Goal: Information Seeking & Learning: Learn about a topic

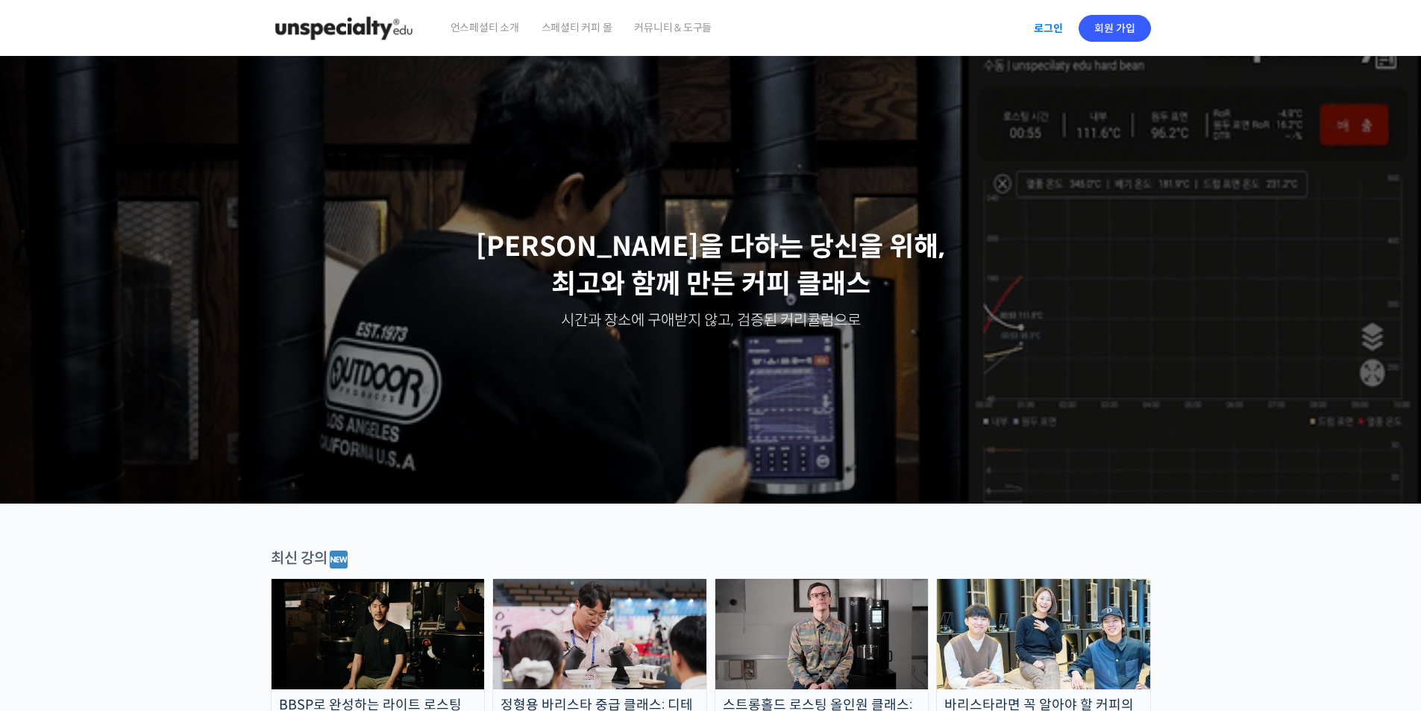
click at [1037, 20] on link "로그인" at bounding box center [1048, 28] width 47 height 34
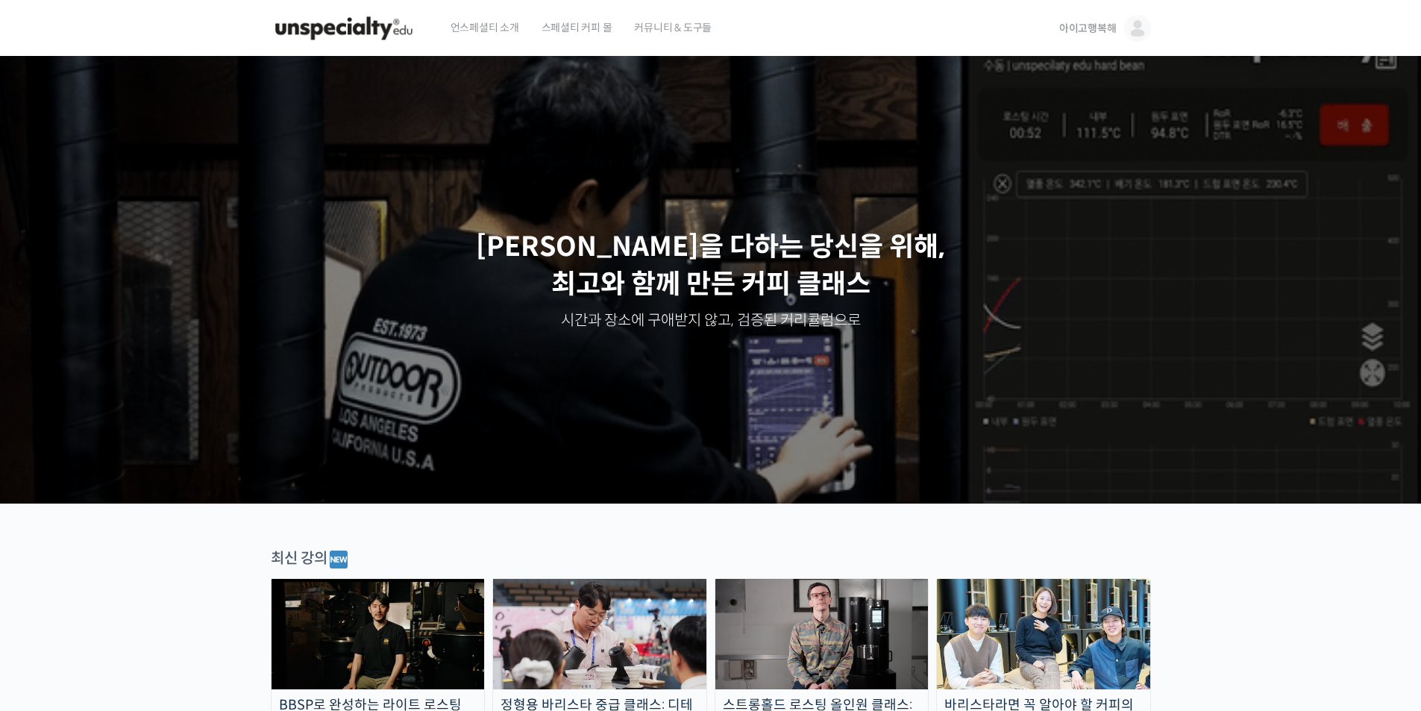
click at [1113, 27] on span "아이고행복해" at bounding box center [1087, 28] width 57 height 13
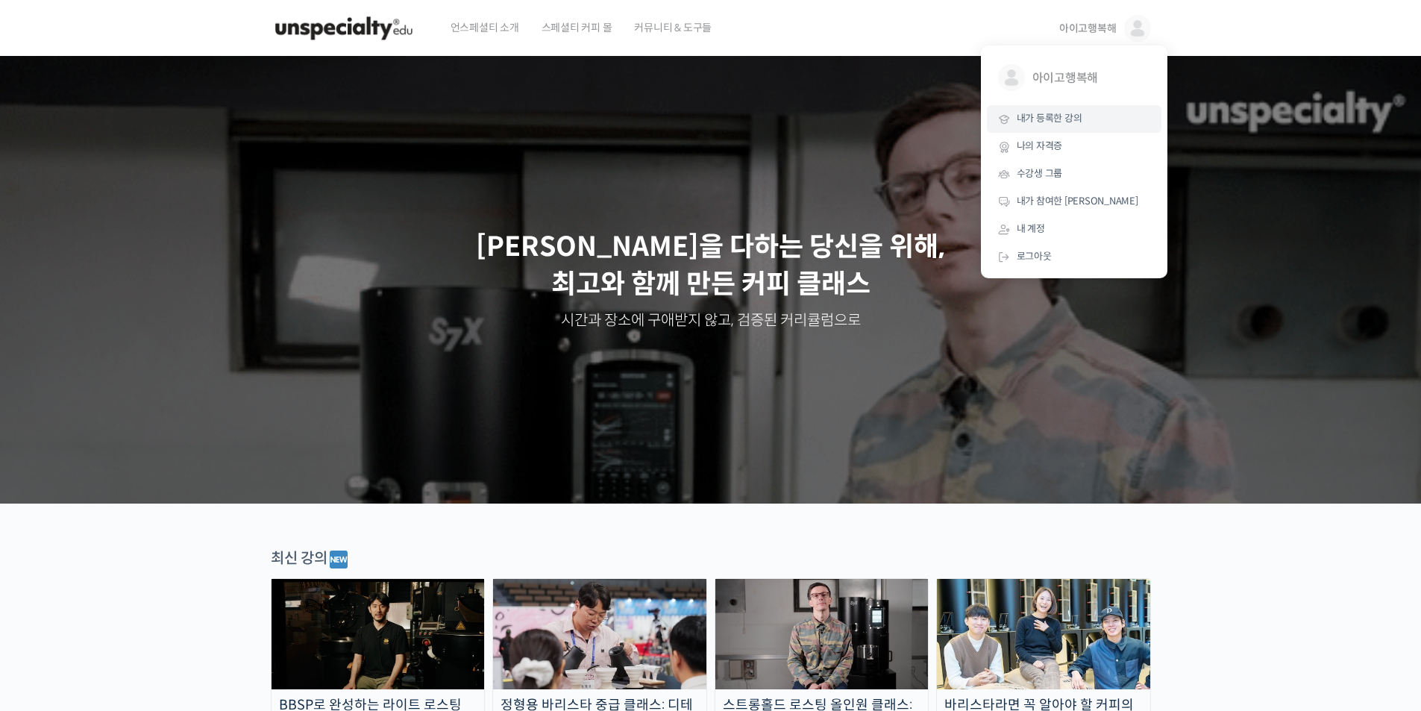
click at [1048, 114] on span "내가 등록한 강의" at bounding box center [1049, 118] width 66 height 13
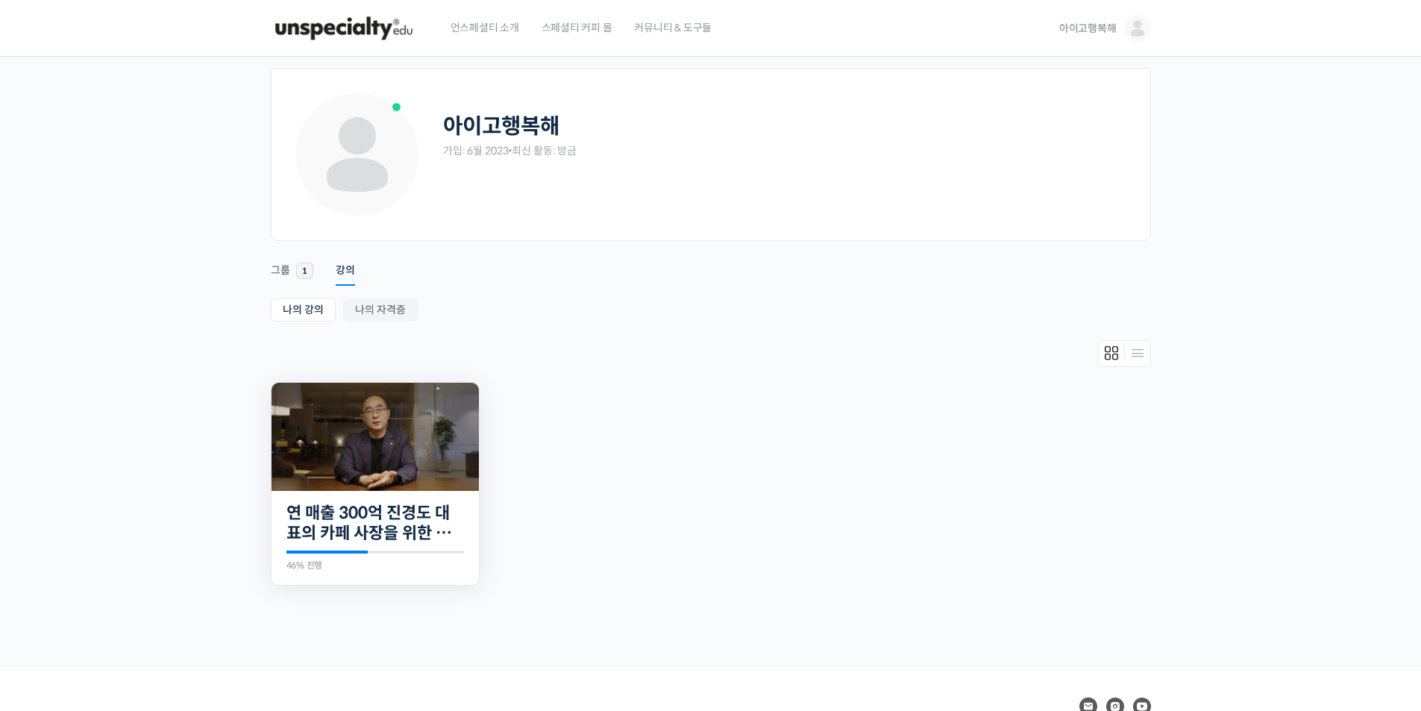
click at [315, 458] on img at bounding box center [374, 437] width 207 height 108
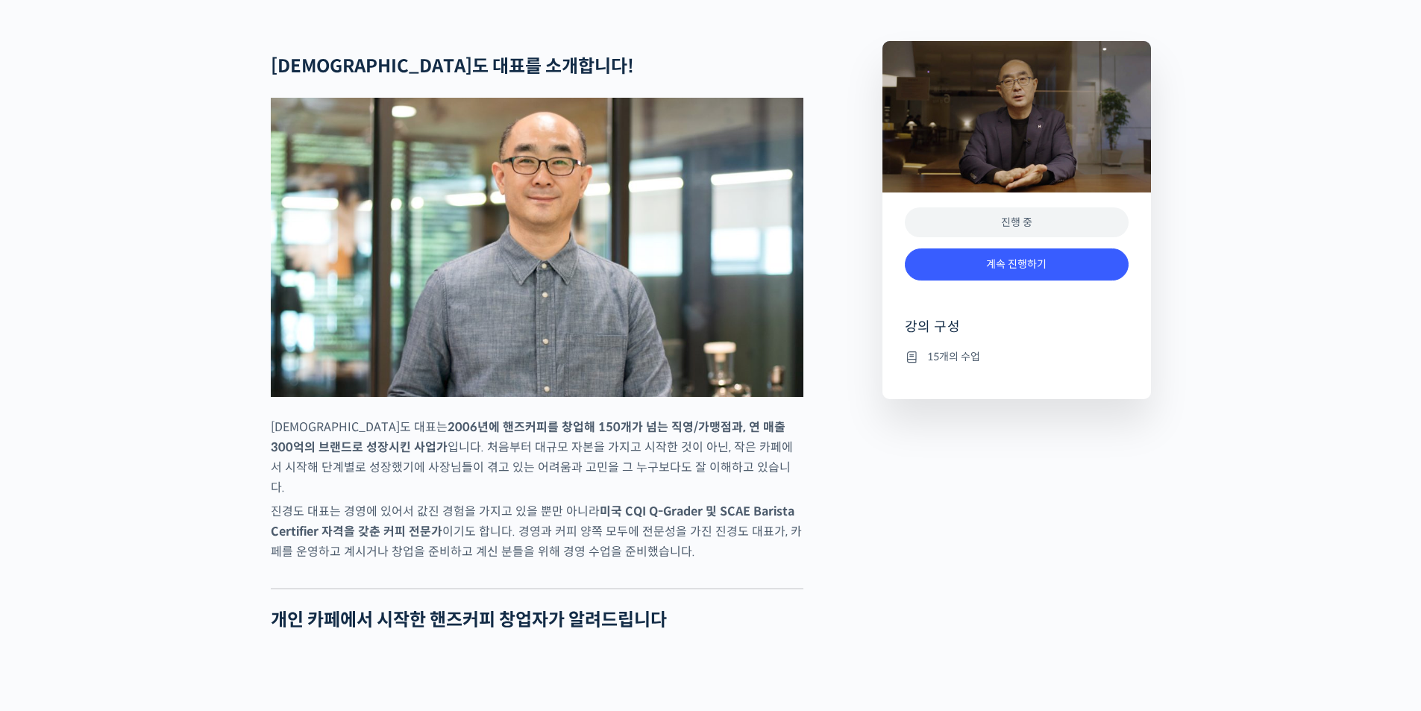
scroll to position [597, 0]
click at [1021, 280] on link "계속 진행하기" at bounding box center [1017, 264] width 224 height 32
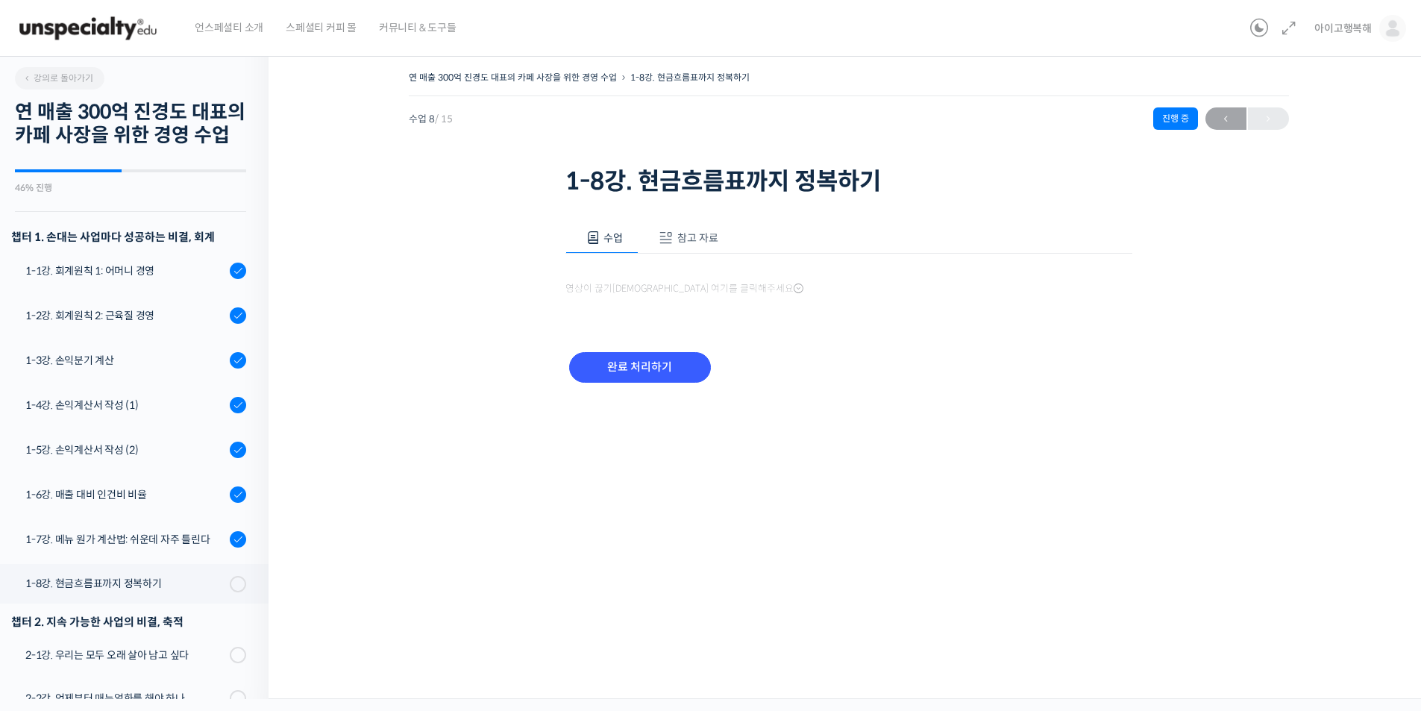
scroll to position [272, 0]
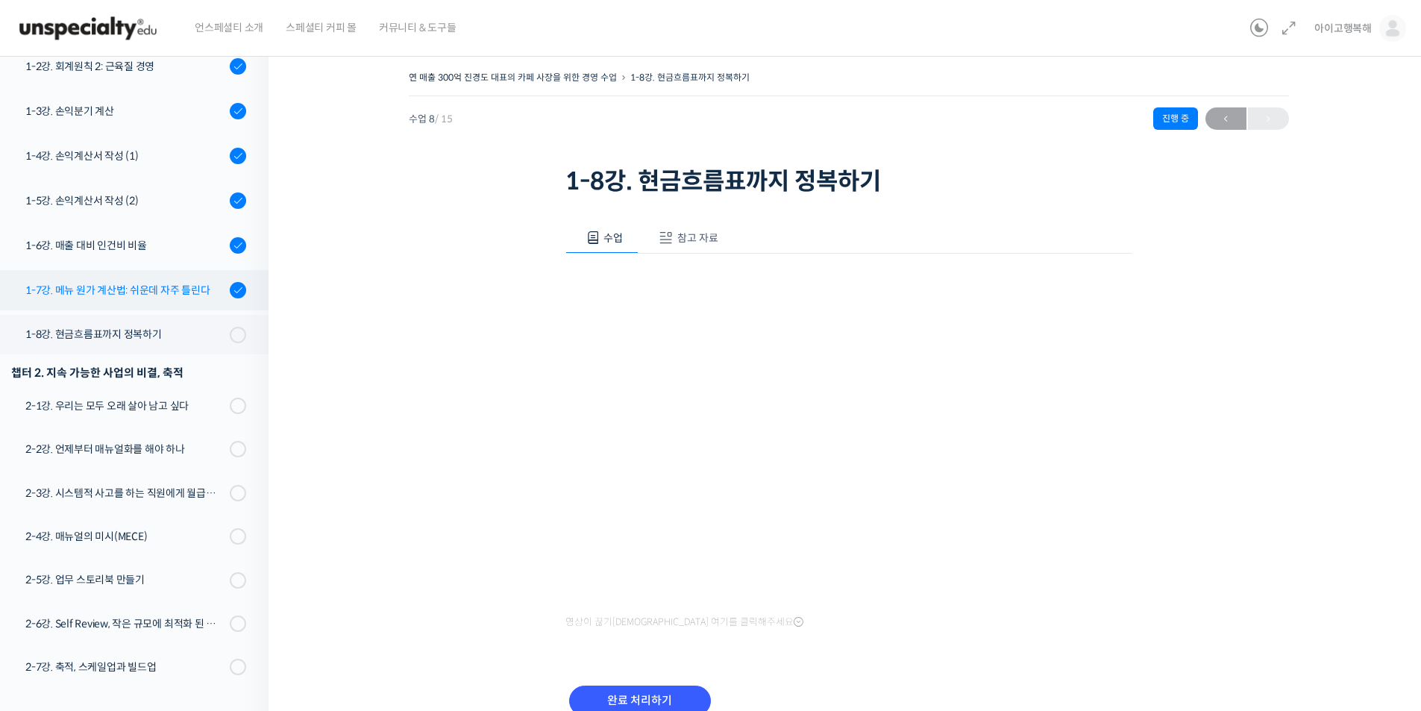
click at [157, 290] on div "1-7강. 메뉴 원가 계산법: 쉬운데 자주 틀린다" at bounding box center [125, 290] width 200 height 16
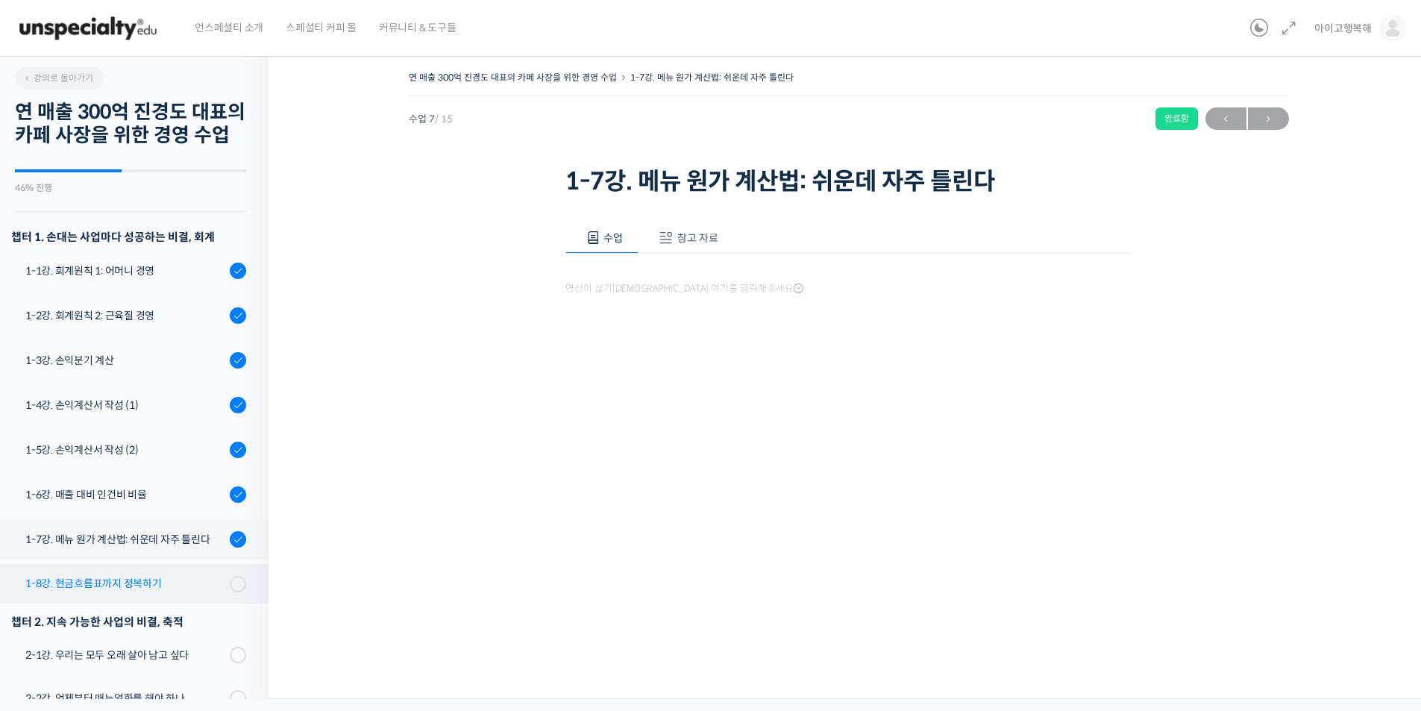
scroll to position [272, 0]
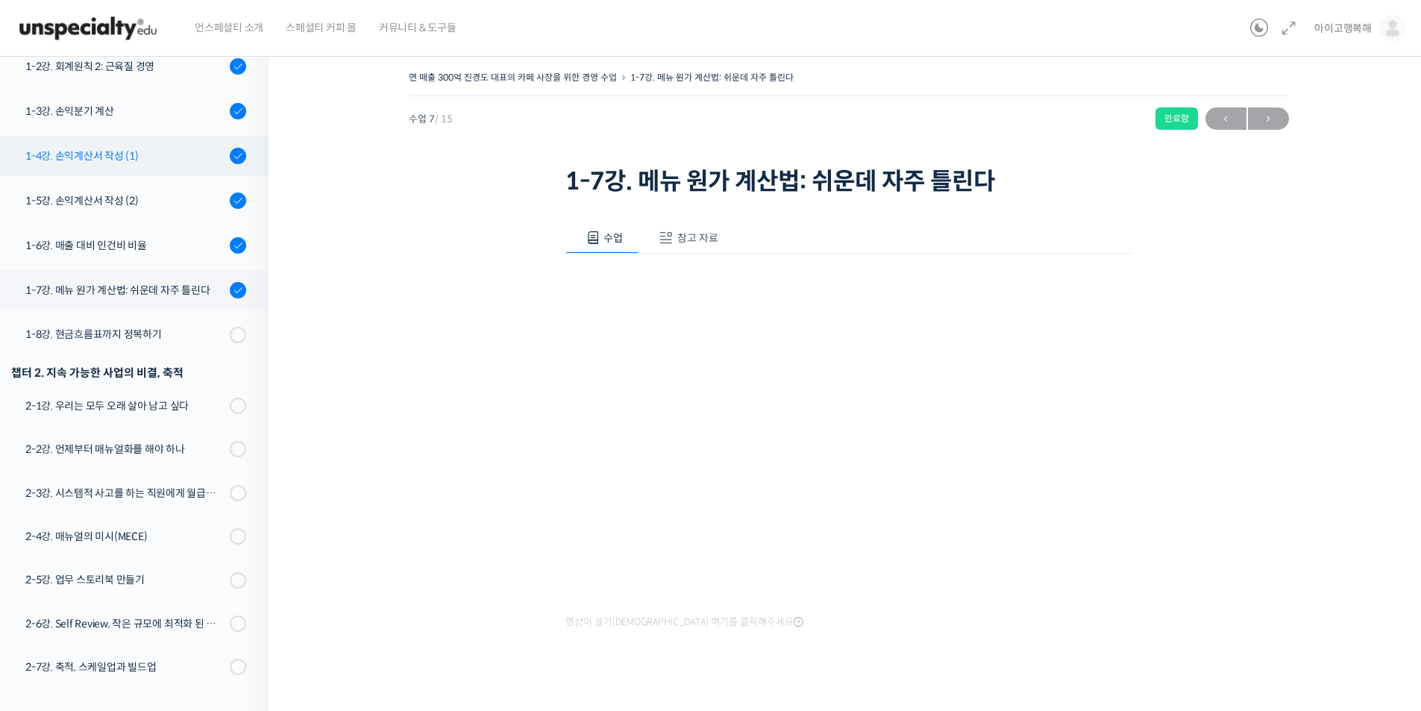
click at [131, 160] on div "1-4강. 손익계산서 작성 (1)" at bounding box center [125, 156] width 200 height 16
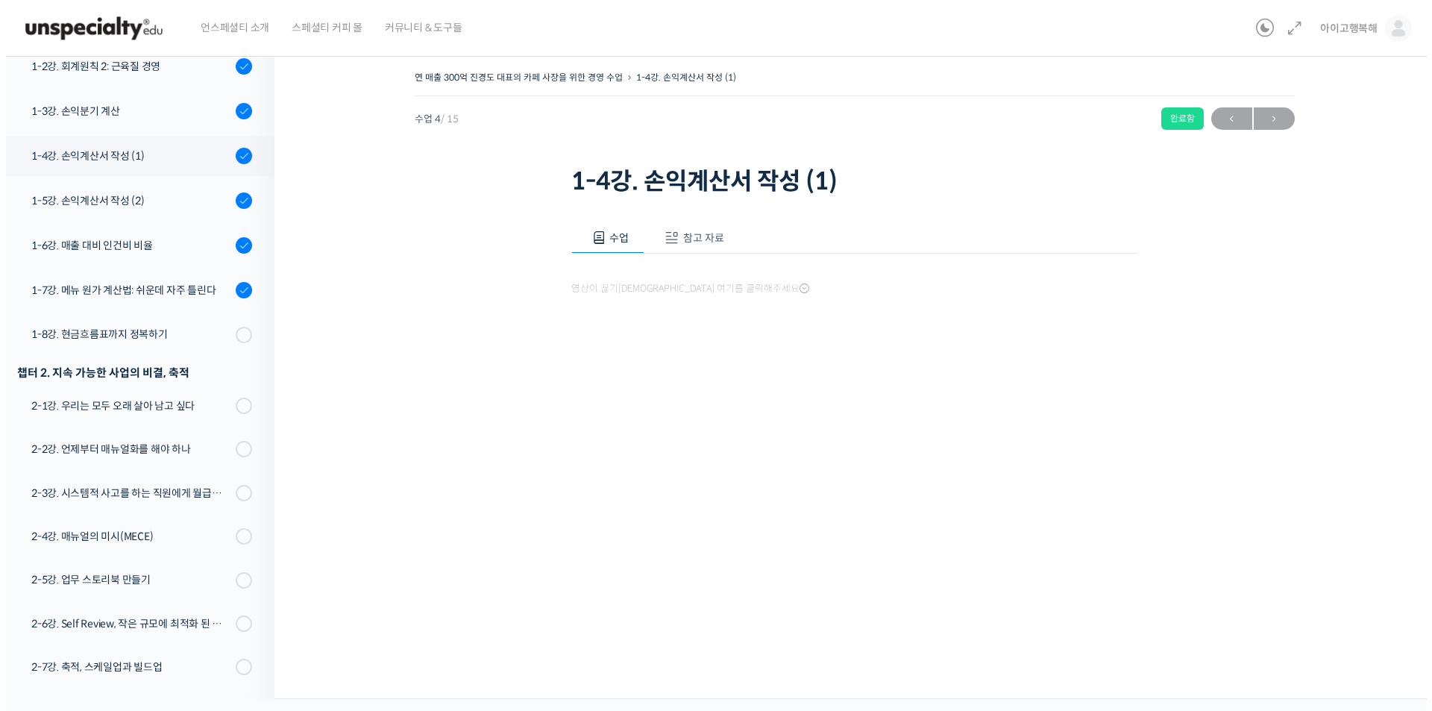
scroll to position [272, 0]
click at [691, 239] on span "참고 자료" at bounding box center [697, 237] width 41 height 13
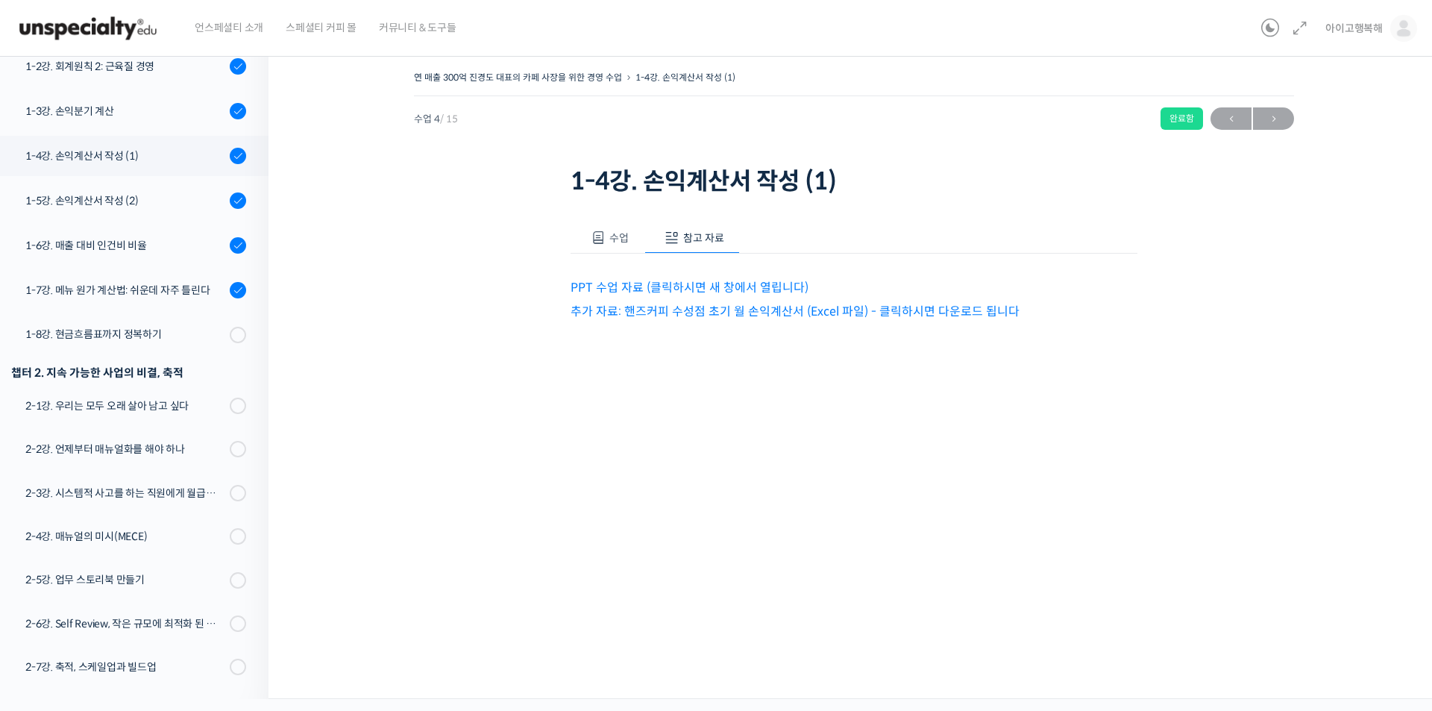
click at [743, 288] on link "PPT 수업 자료 (클릭하시면 새 창에서 열립니다)" at bounding box center [689, 288] width 238 height 16
click at [749, 311] on link "추가 자료: 핸즈커피 수성점 초기 월 손익계산서 (Excel 파일) - 클릭하시면 다운로드 됩니다" at bounding box center [794, 311] width 449 height 16
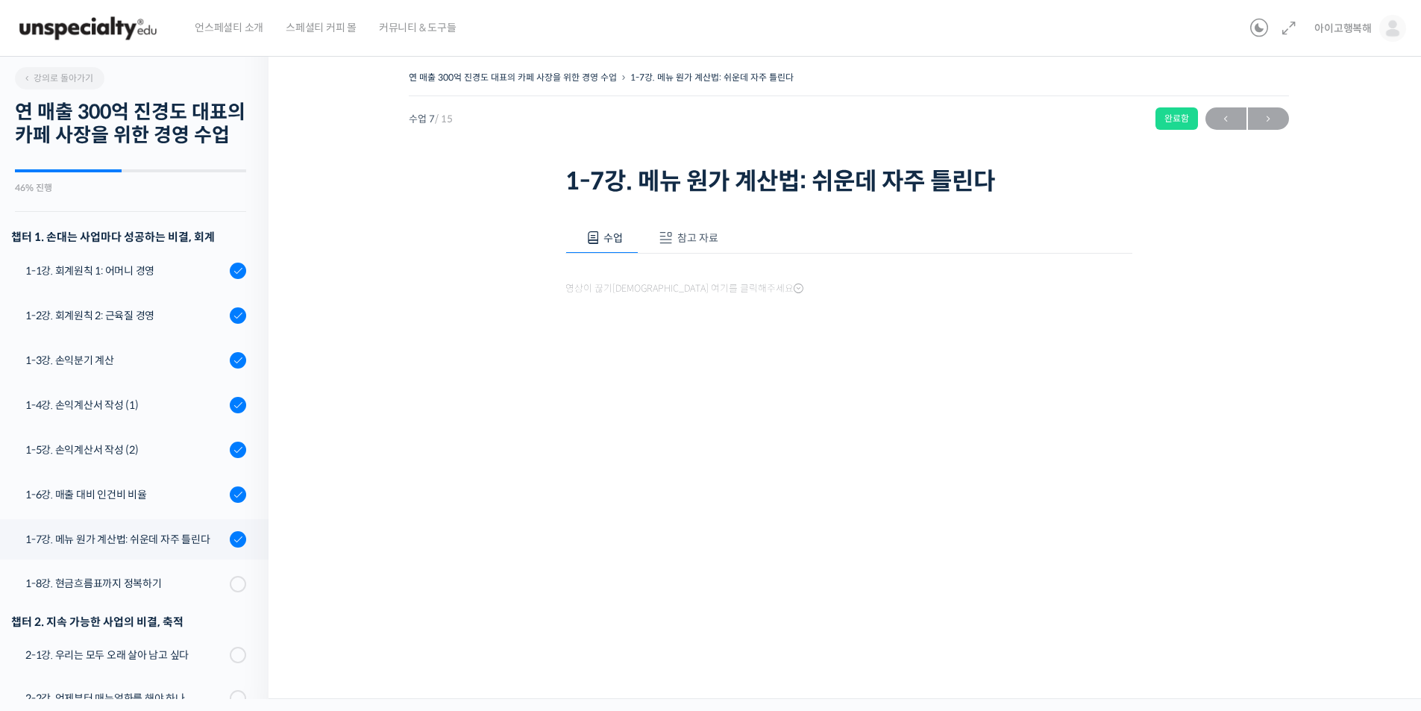
scroll to position [272, 0]
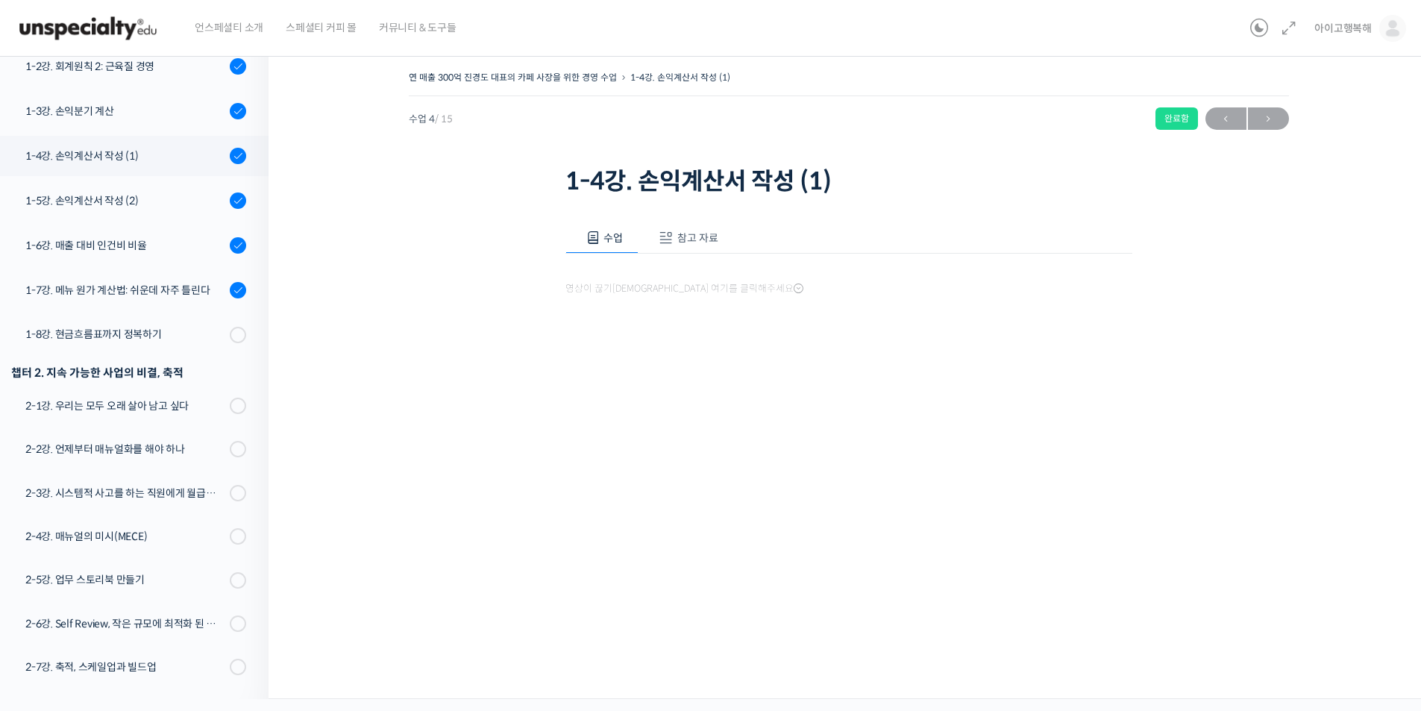
scroll to position [272, 0]
click at [157, 186] on link "1-5강. 손익계산서 작성 (2)" at bounding box center [131, 200] width 276 height 40
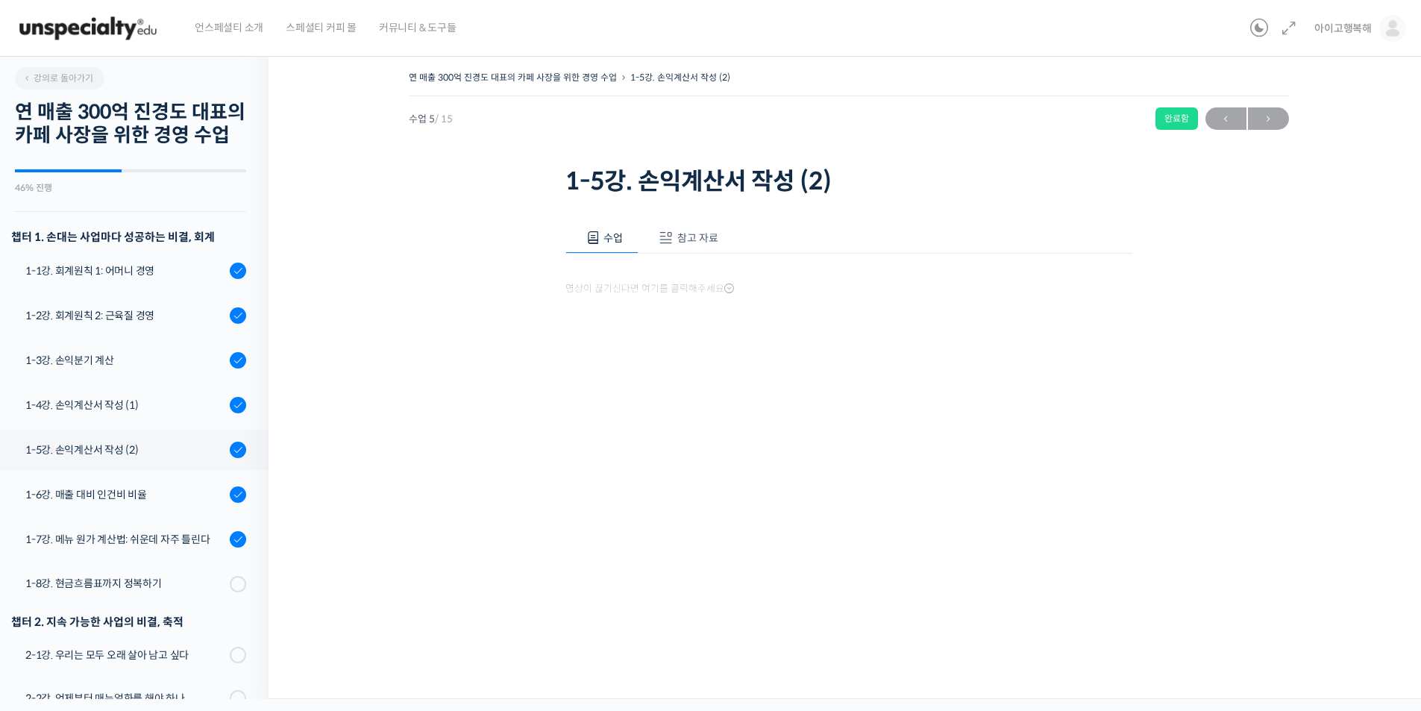
scroll to position [272, 0]
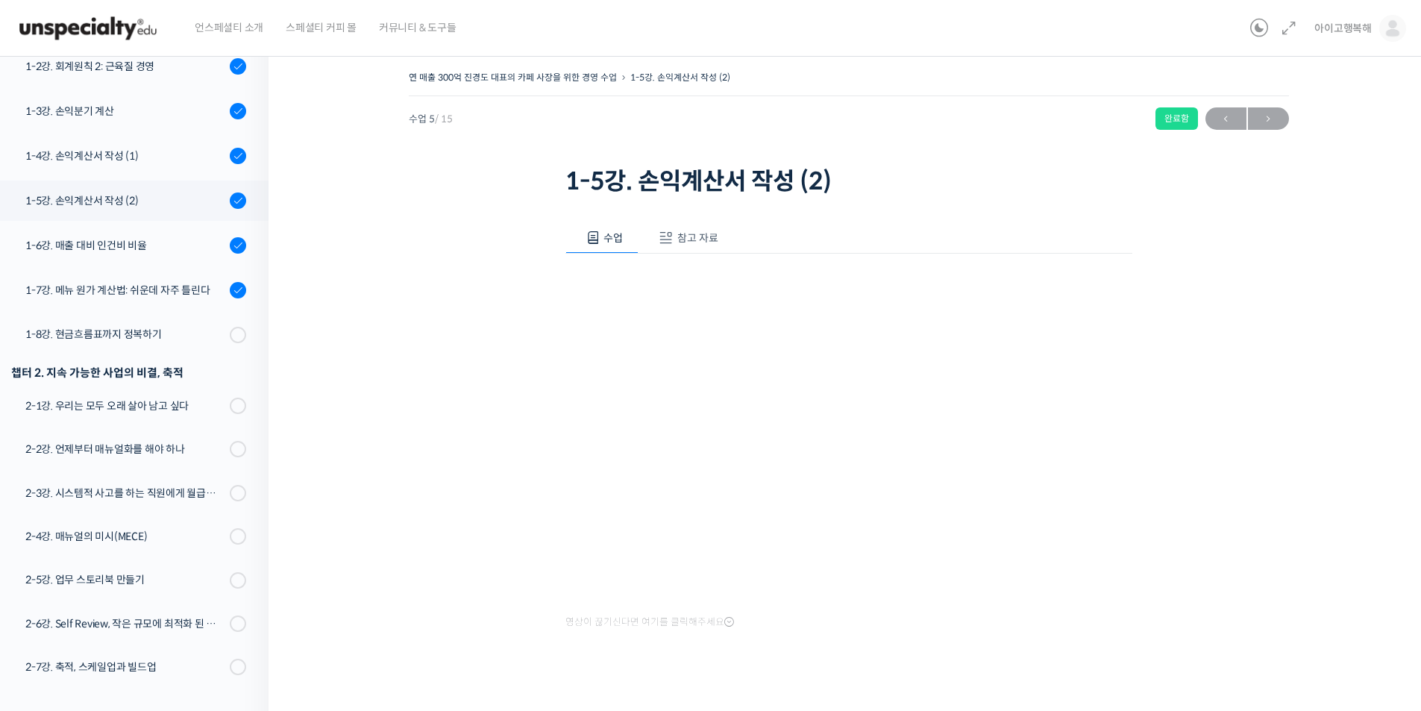
click at [670, 240] on span at bounding box center [665, 237] width 15 height 15
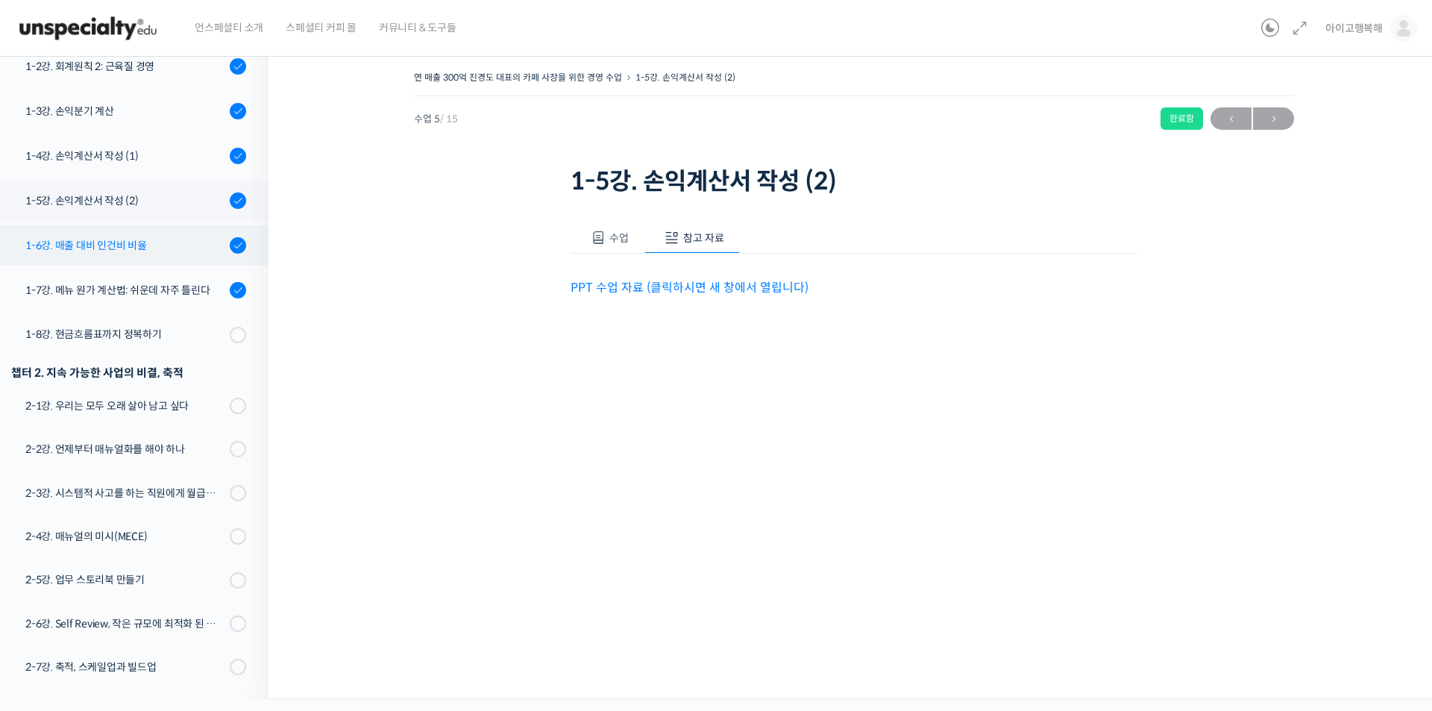
click at [115, 236] on link "1-6강. 매출 대비 인건비 비율" at bounding box center [131, 245] width 276 height 40
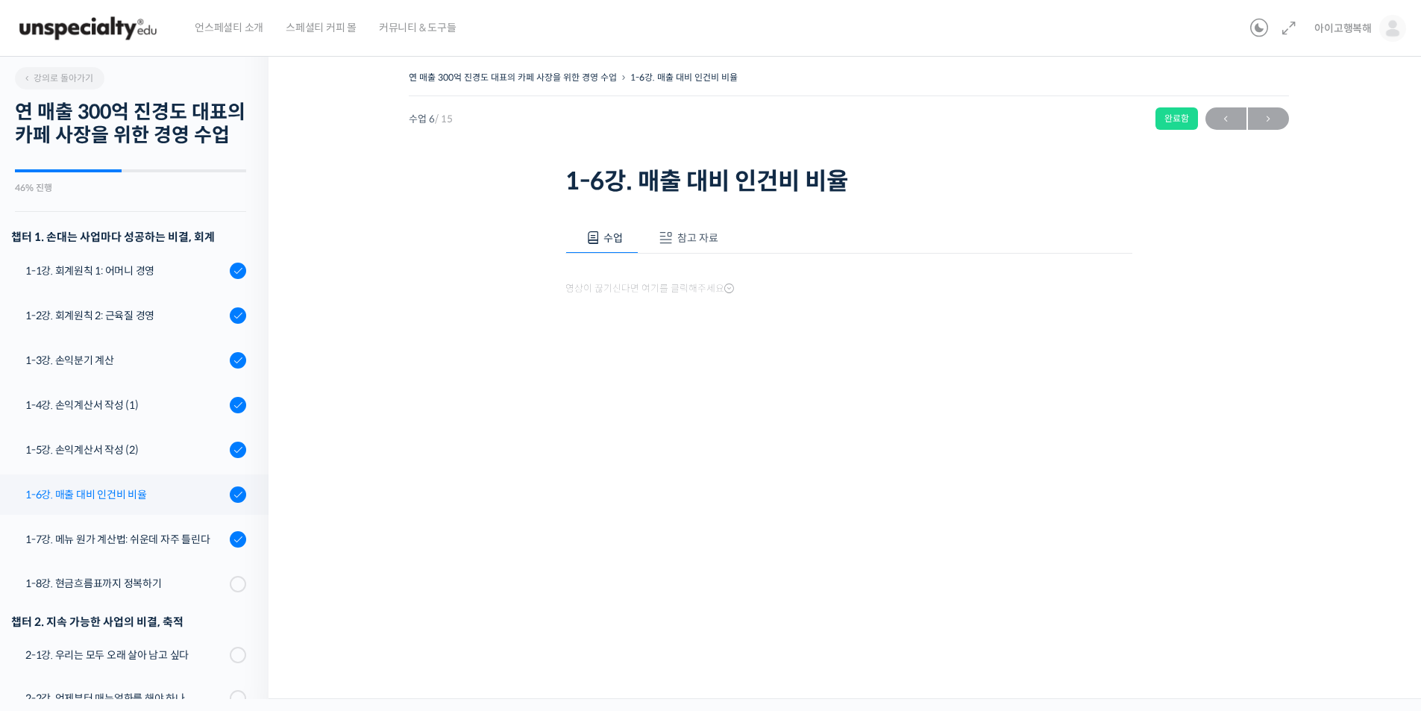
scroll to position [272, 0]
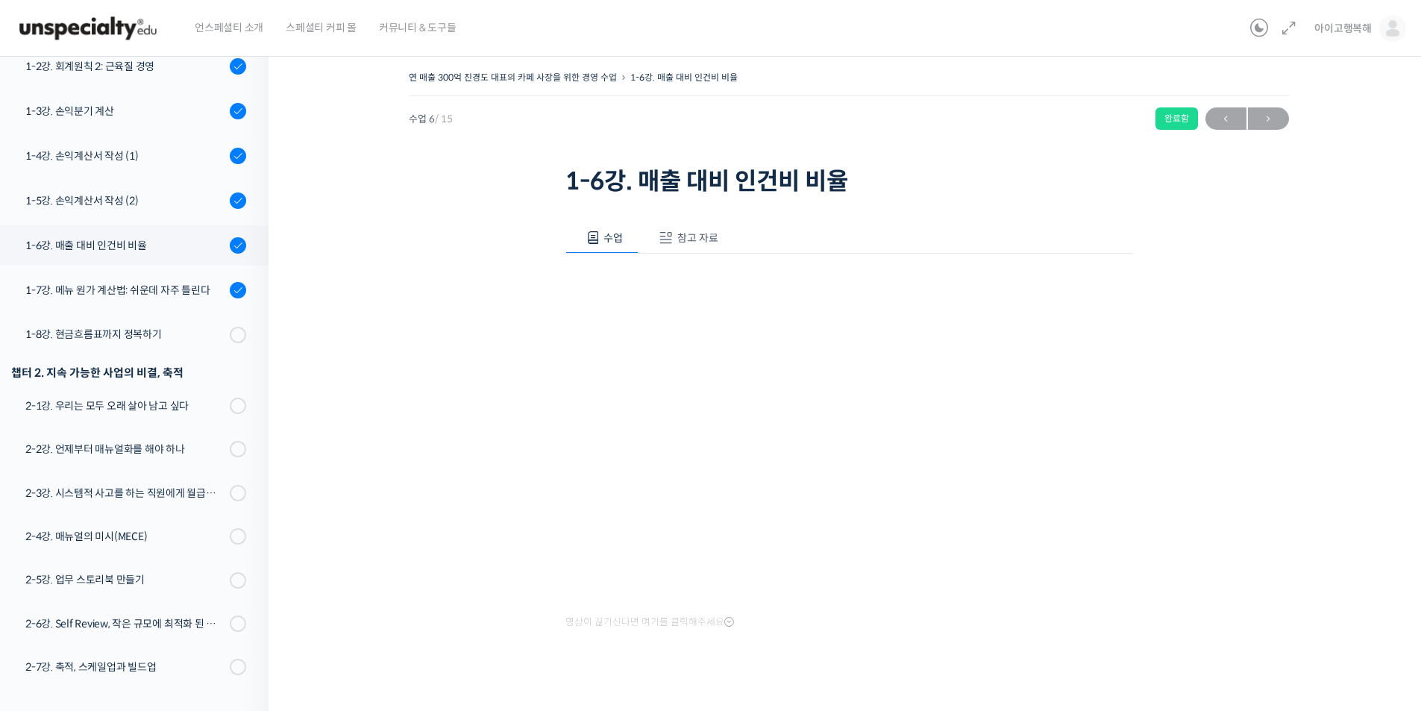
click at [687, 227] on button "참고 자료" at bounding box center [685, 237] width 95 height 31
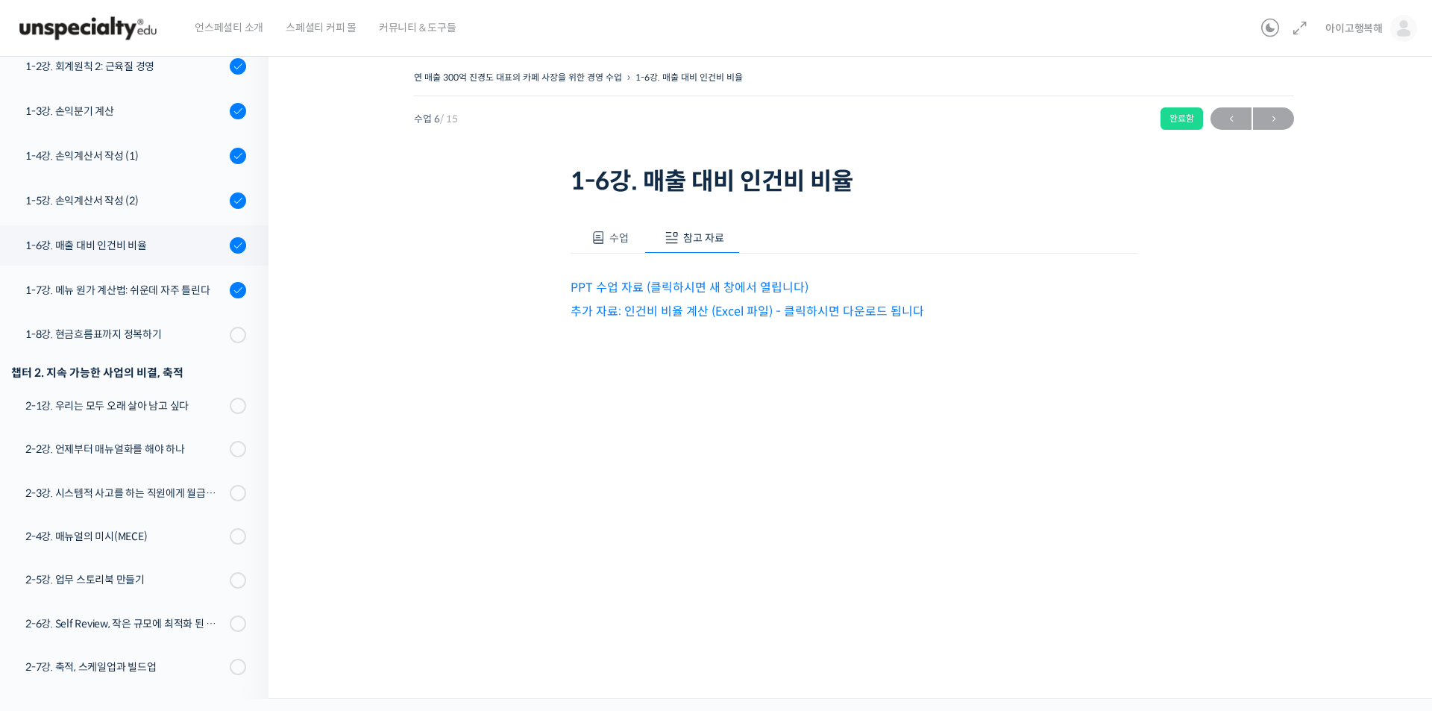
click at [673, 312] on link "추가 자료: 인건비 비율 계산 (Excel 파일) - 클릭하시면 다운로드 됩니다" at bounding box center [746, 311] width 353 height 16
click at [97, 296] on div "1-7강. 메뉴 원가 계산법: 쉬운데 자주 틀린다" at bounding box center [125, 290] width 200 height 16
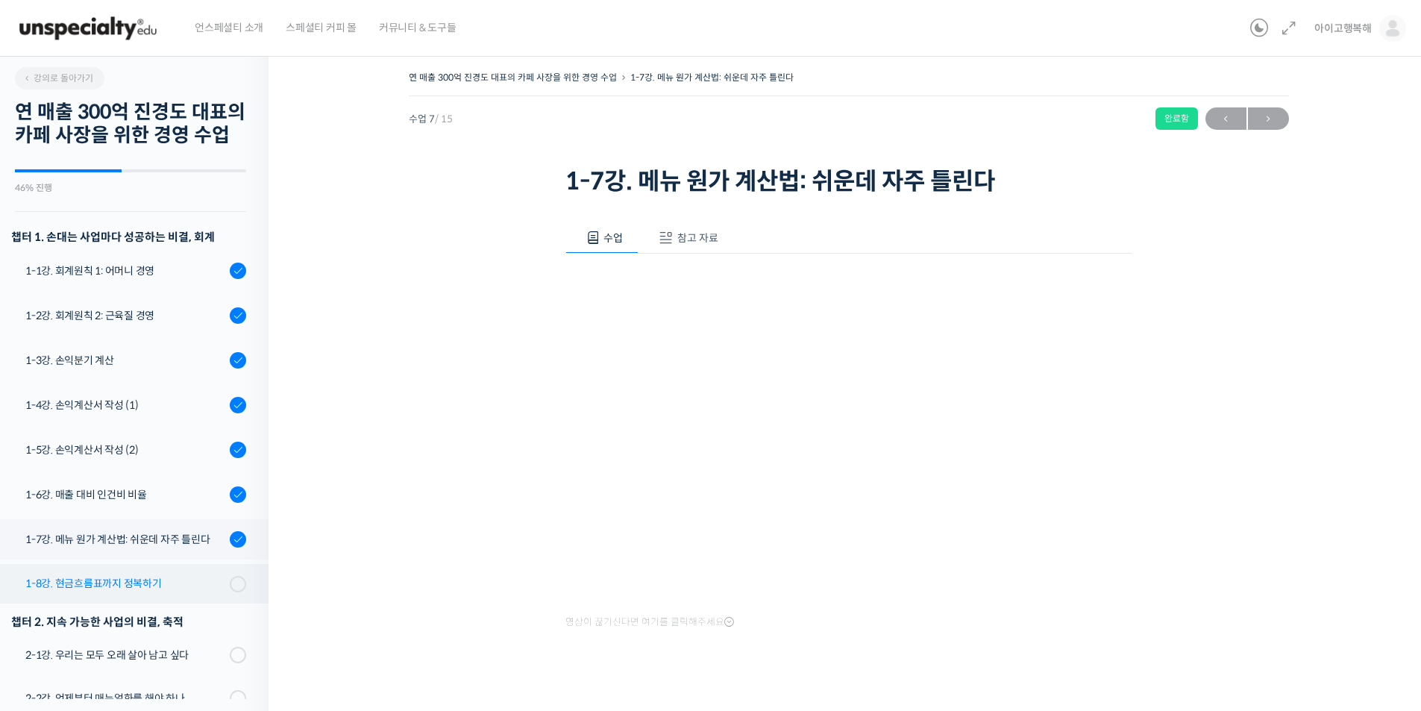
scroll to position [272, 0]
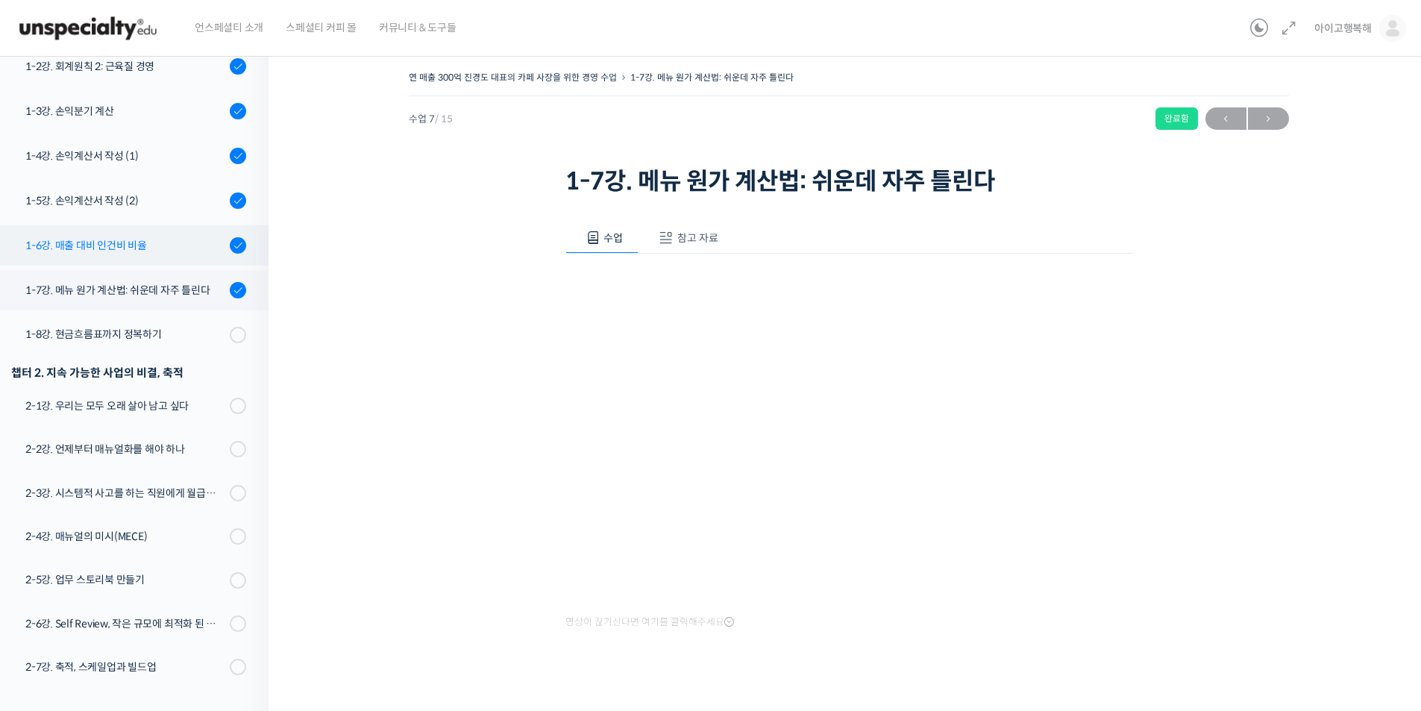
click at [128, 252] on div "1-6강. 매출 대비 인건비 비율" at bounding box center [125, 245] width 200 height 16
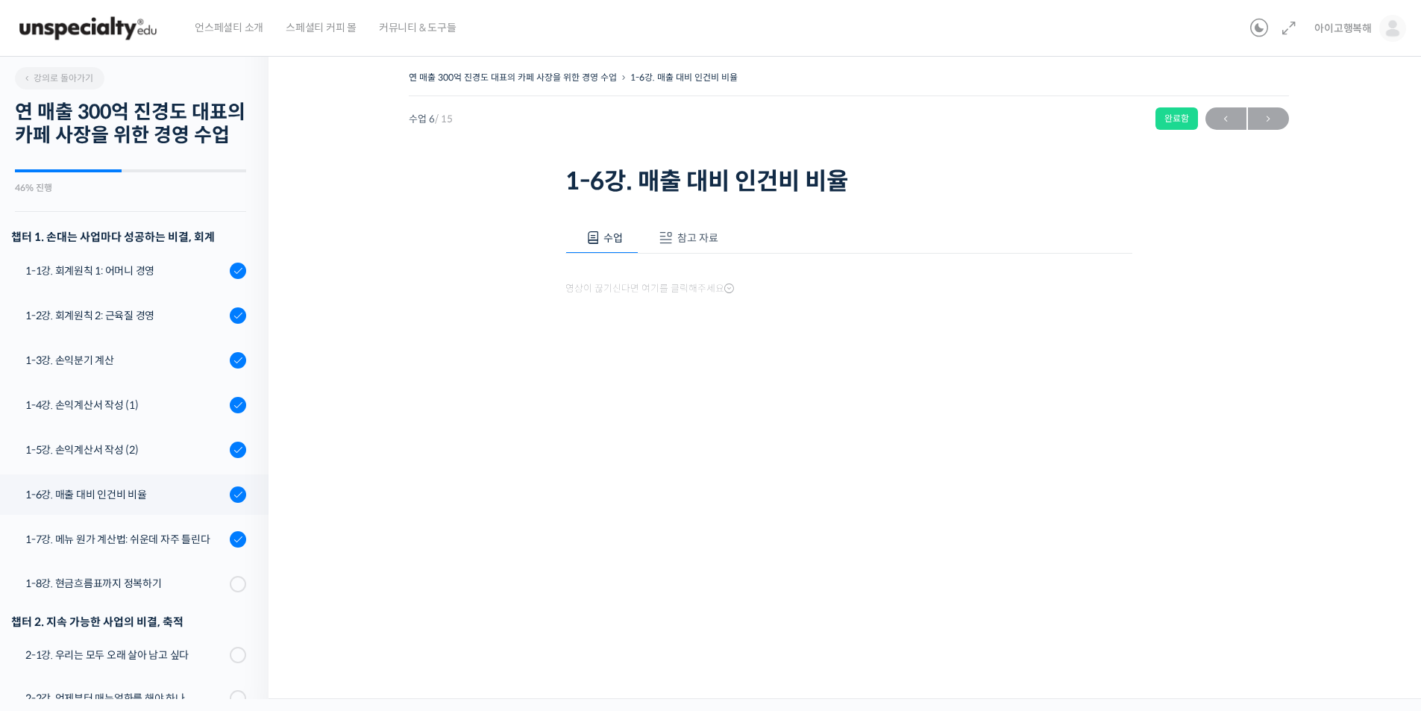
scroll to position [272, 0]
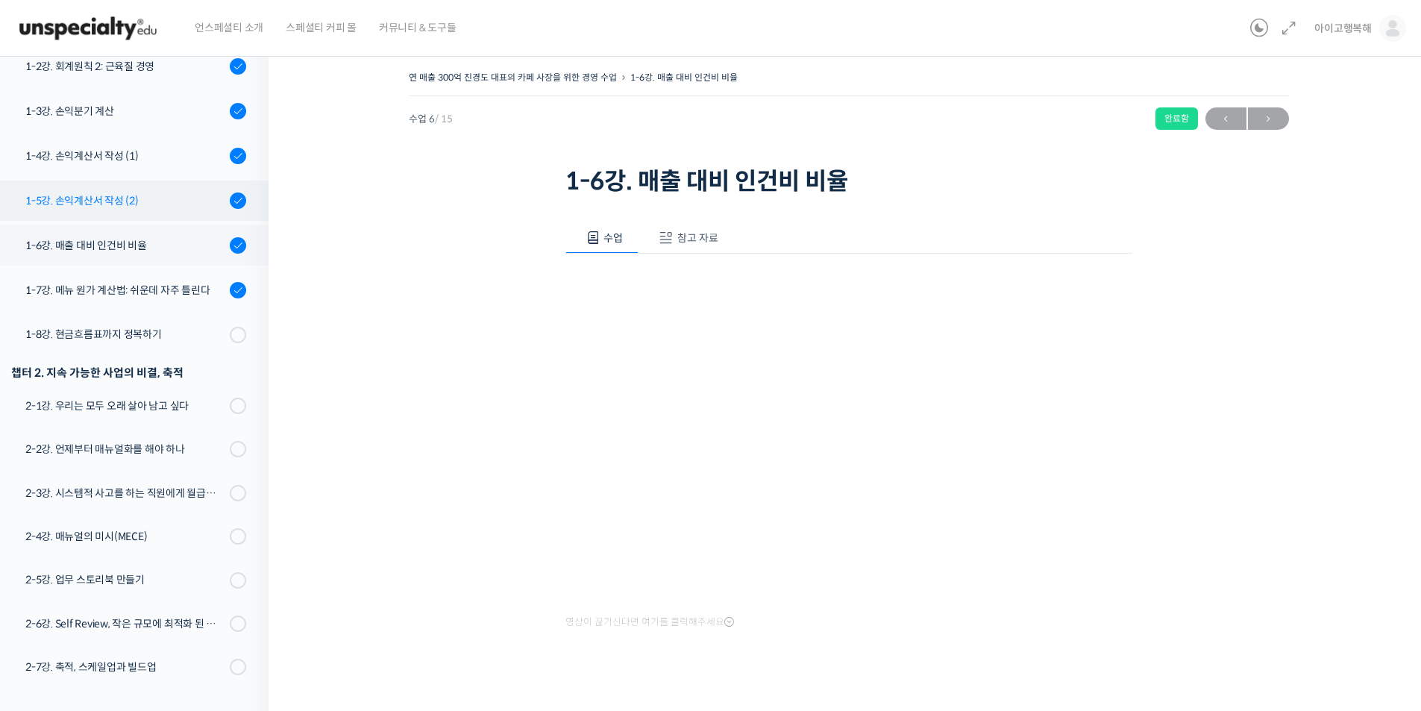
click at [145, 216] on link "1-5강. 손익계산서 작성 (2)" at bounding box center [131, 200] width 276 height 40
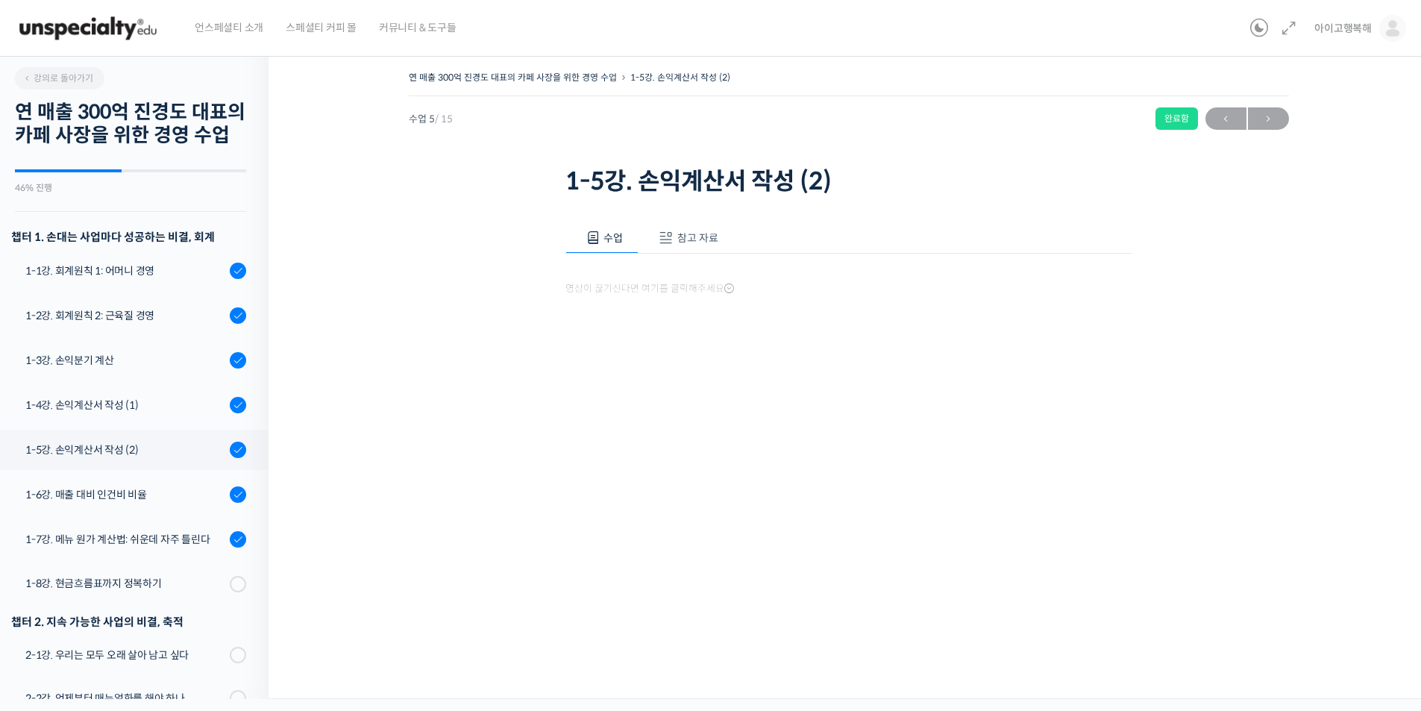
scroll to position [272, 0]
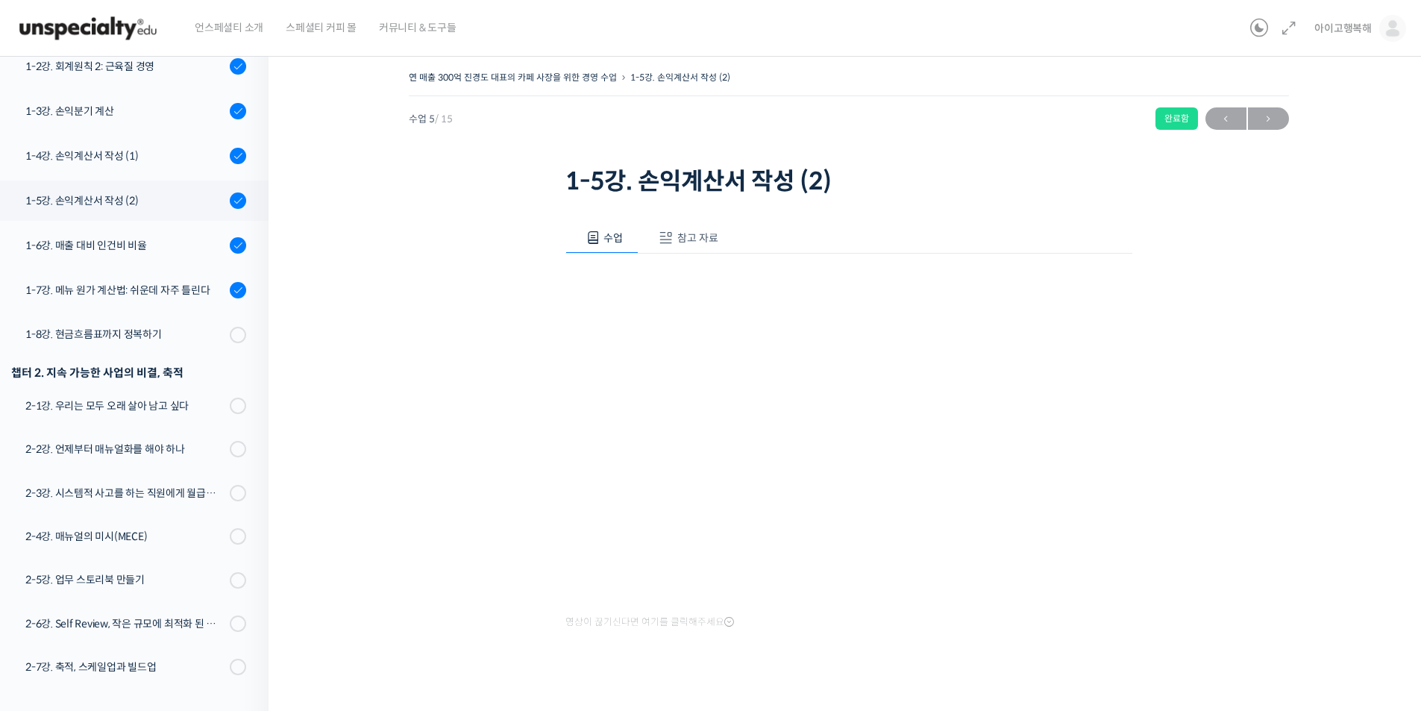
click at [714, 231] on span "참고 자료" at bounding box center [697, 237] width 41 height 13
click at [617, 286] on link "PPT 수업 자료 (클릭하시면 새 창에서 열립니다)" at bounding box center [689, 288] width 238 height 16
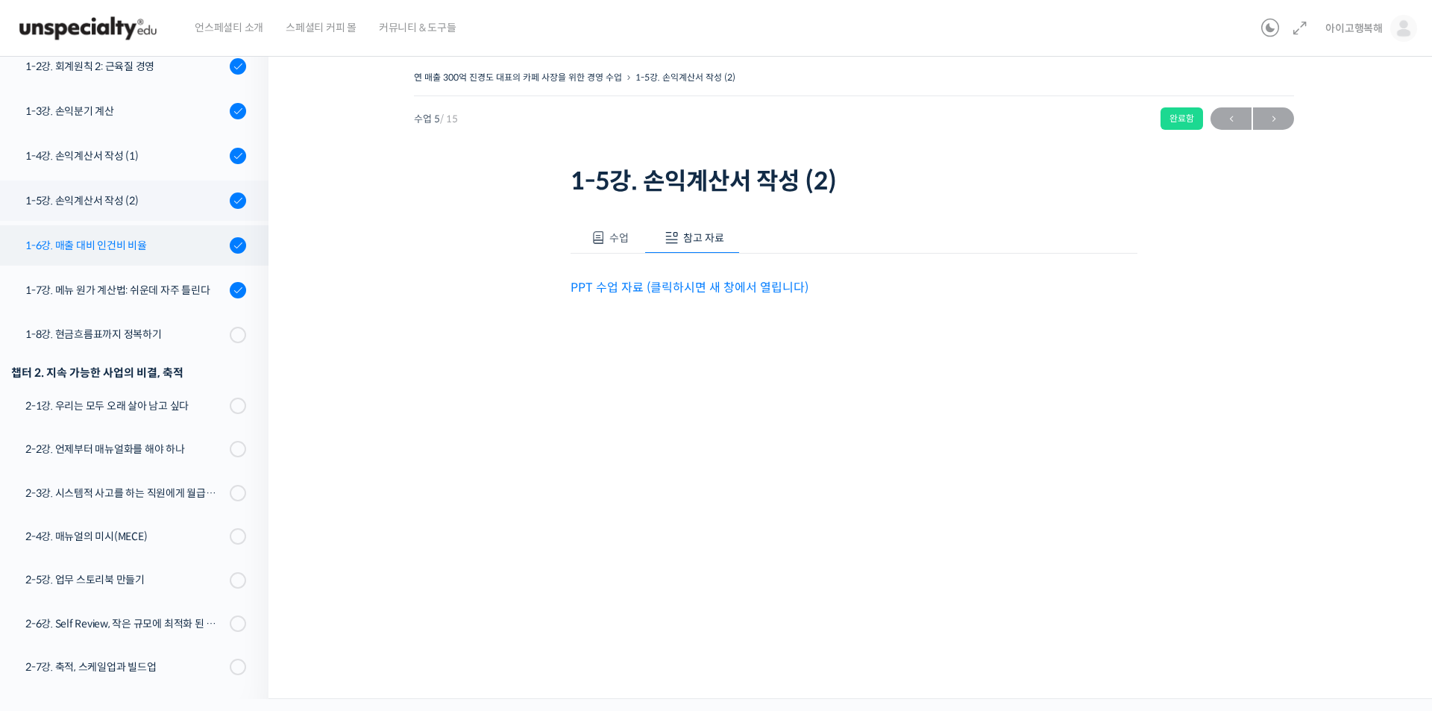
click at [134, 245] on div "1-6강. 매출 대비 인건비 비율" at bounding box center [125, 245] width 200 height 16
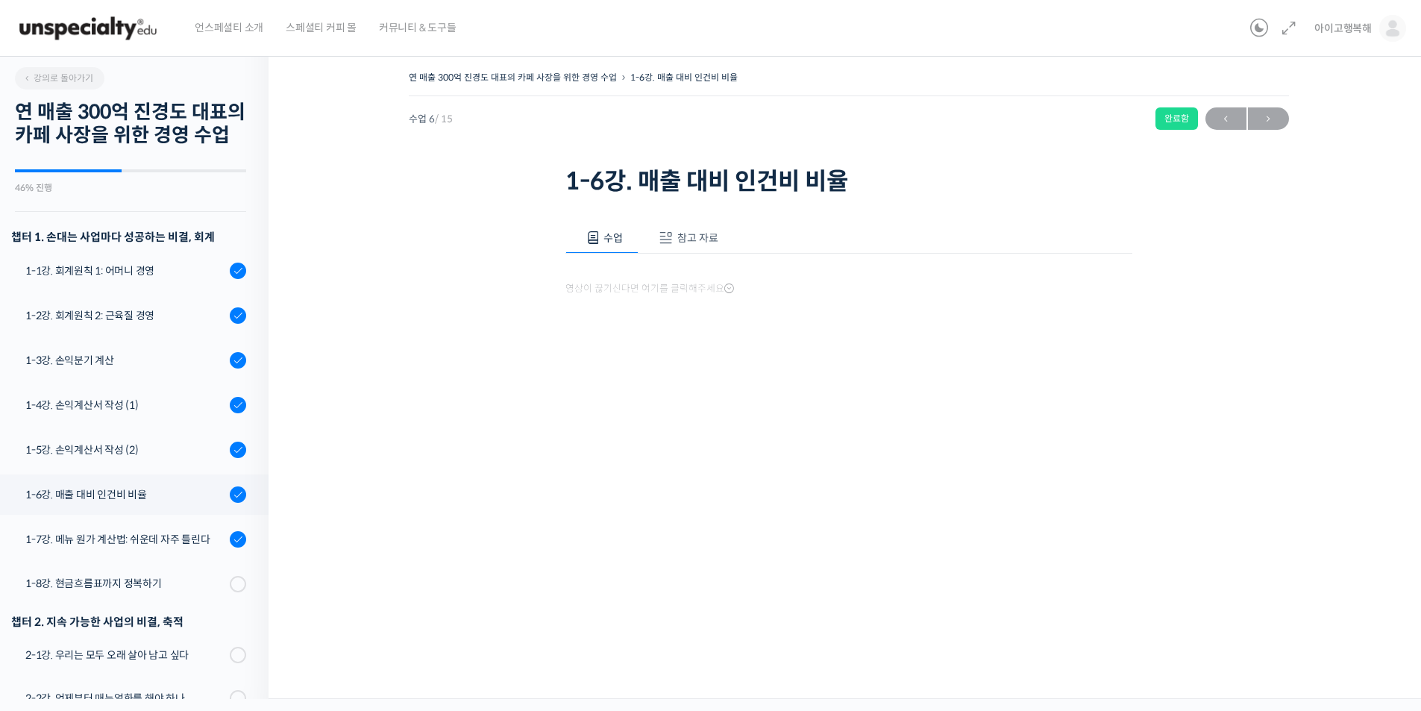
scroll to position [272, 0]
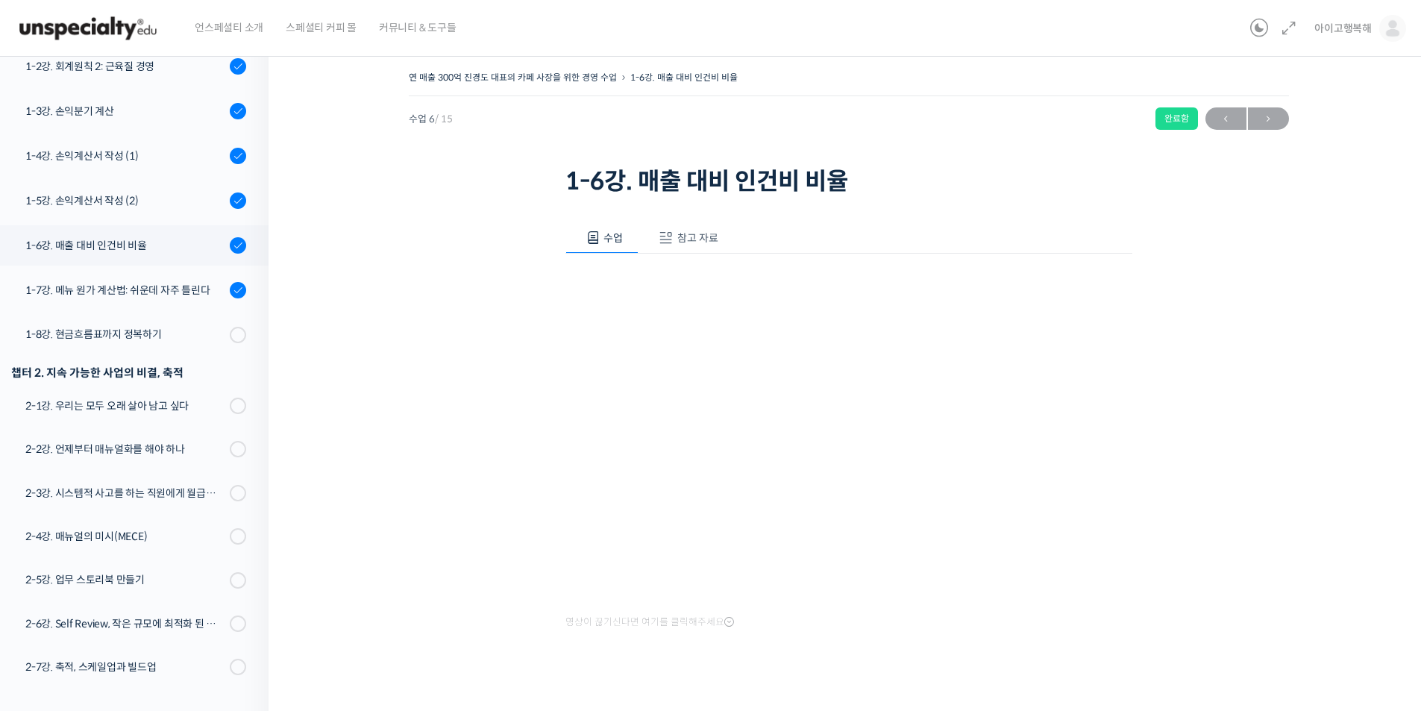
click at [692, 240] on span "참고 자료" at bounding box center [697, 237] width 41 height 13
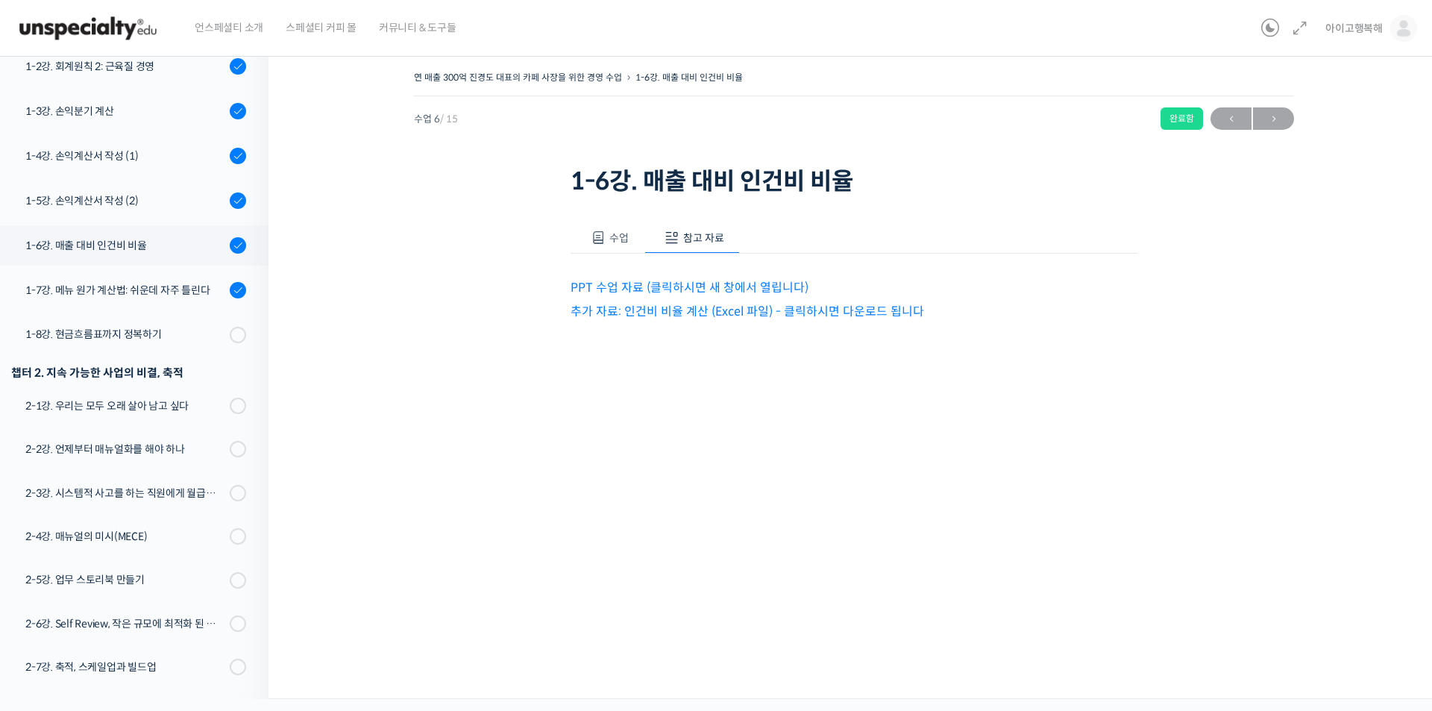
click at [700, 313] on link "추가 자료: 인건비 비율 계산 (Excel 파일) - 클릭하시면 다운로드 됩니다" at bounding box center [746, 311] width 353 height 16
